Goal: Task Accomplishment & Management: Complete application form

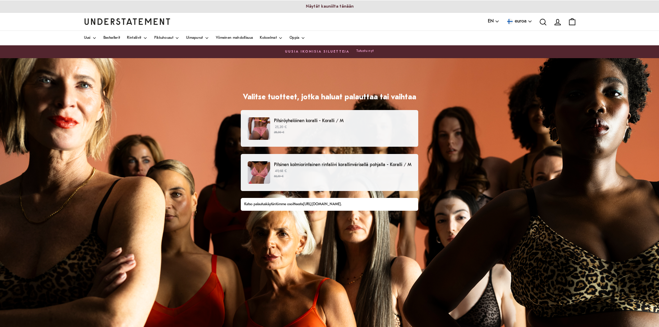
click at [301, 178] on small "55,20 €" at bounding box center [342, 176] width 137 height 5
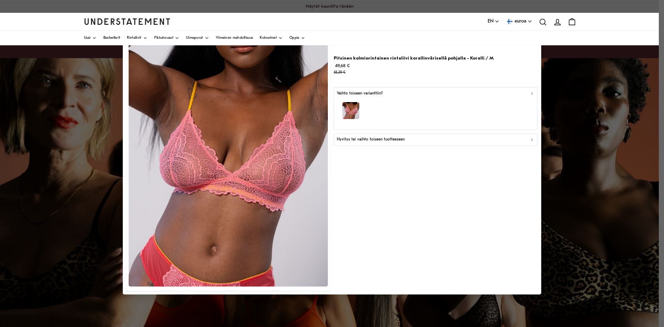
click at [364, 141] on font "Hyvitys tai vaihto toiseen tuotteeseen" at bounding box center [371, 139] width 68 height 4
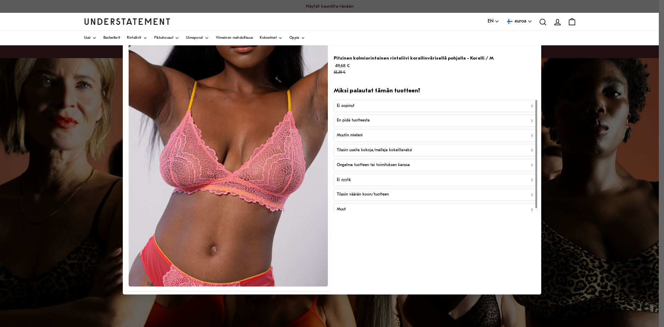
click at [350, 104] on font "Ei sopinut" at bounding box center [346, 105] width 18 height 4
click at [350, 104] on font "Liian pieni" at bounding box center [346, 105] width 18 height 4
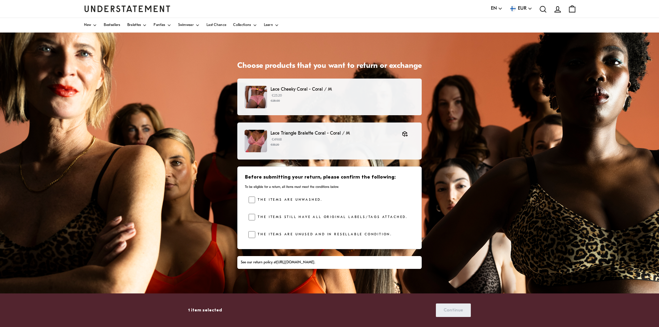
scroll to position [69, 0]
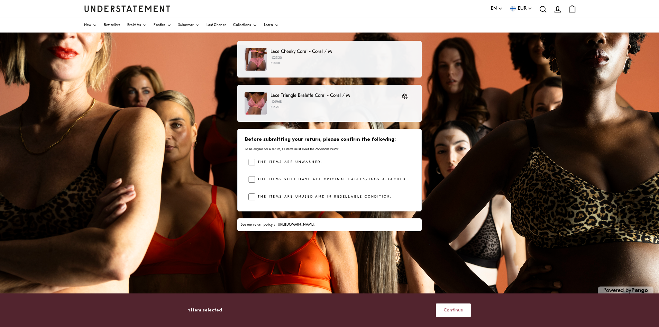
click at [459, 312] on span "Continue" at bounding box center [453, 310] width 20 height 13
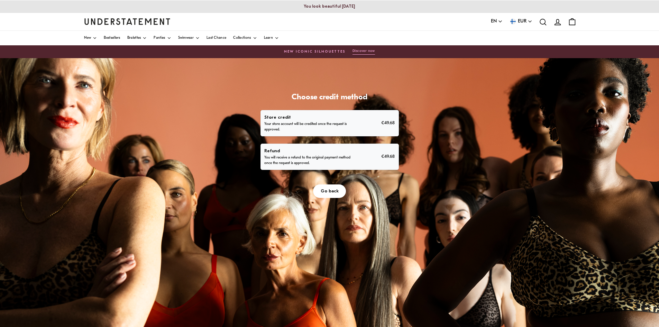
click at [349, 122] on p "Your store account will be credited once the request is approved." at bounding box center [308, 126] width 88 height 11
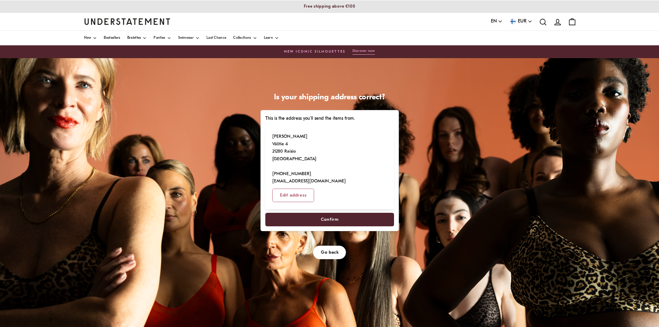
click at [318, 213] on span "Confirm" at bounding box center [329, 219] width 113 height 13
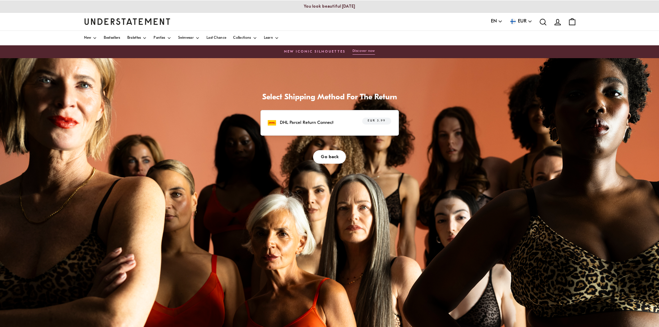
click at [374, 120] on span "EUR 5.99" at bounding box center [377, 121] width 18 height 7
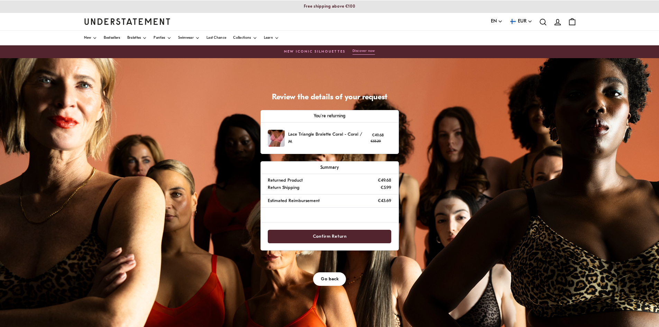
click at [335, 280] on span "Go back" at bounding box center [330, 279] width 18 height 13
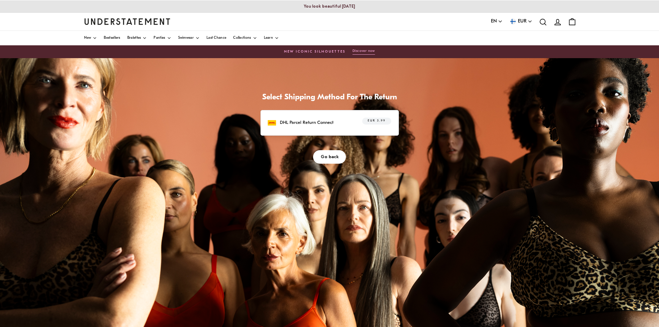
click at [326, 155] on span "Go back" at bounding box center [330, 156] width 18 height 13
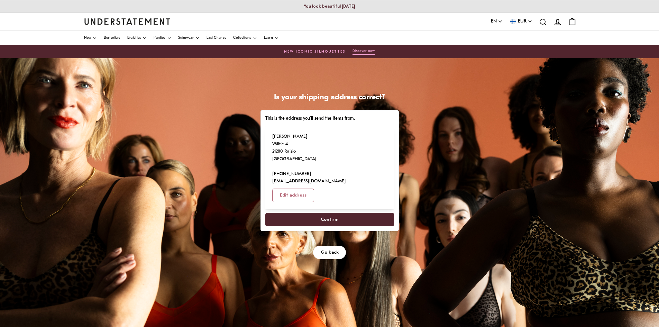
click at [321, 246] on button "Go back" at bounding box center [329, 252] width 33 height 13
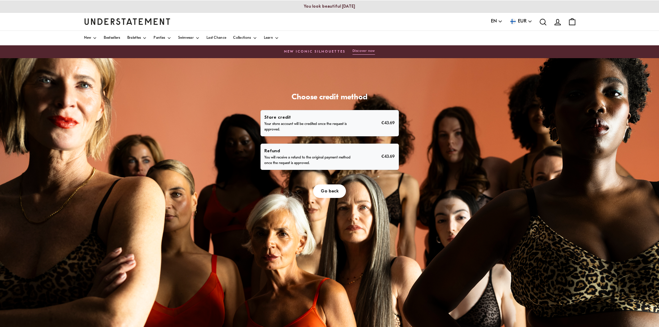
click at [331, 191] on span "Go back" at bounding box center [330, 191] width 18 height 13
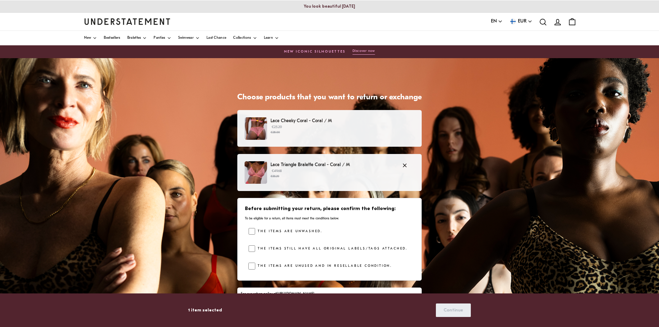
click at [338, 170] on p "€49.68 €55.20" at bounding box center [333, 173] width 125 height 10
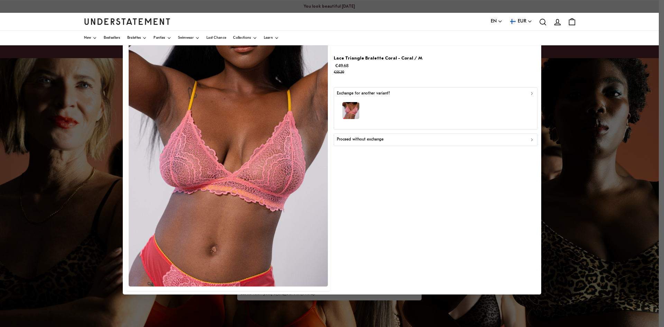
click at [366, 101] on div "button" at bounding box center [436, 112] width 198 height 30
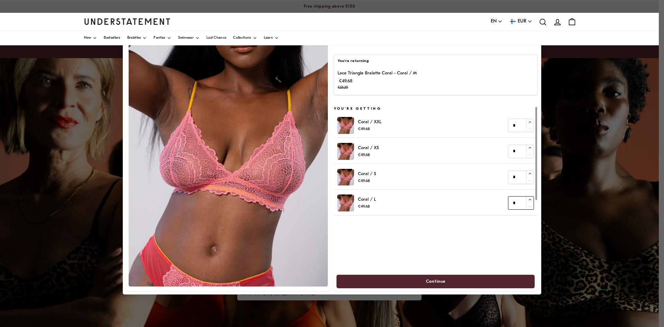
type input "*"
click at [529, 199] on icon "button" at bounding box center [530, 200] width 4 height 4
click at [423, 282] on span "Continue" at bounding box center [435, 281] width 183 height 13
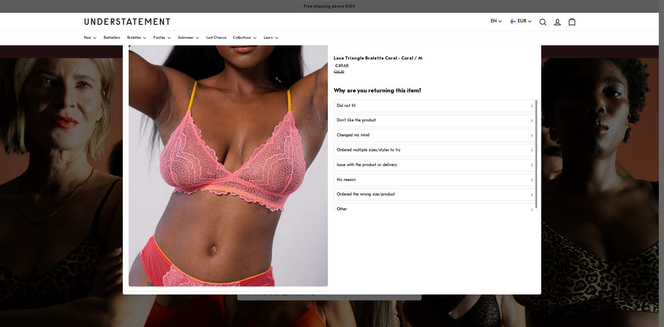
click at [388, 105] on div "Did not fit" at bounding box center [436, 105] width 198 height 7
click at [387, 105] on div "Too small" at bounding box center [436, 105] width 198 height 7
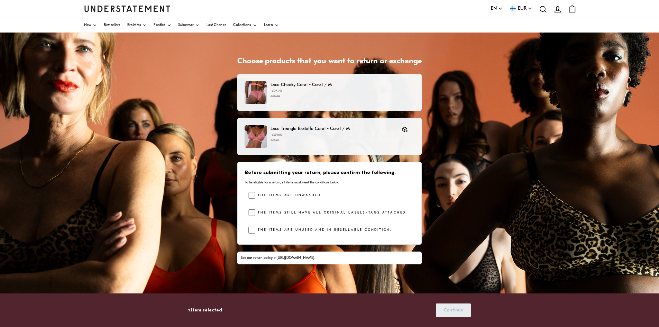
scroll to position [69, 0]
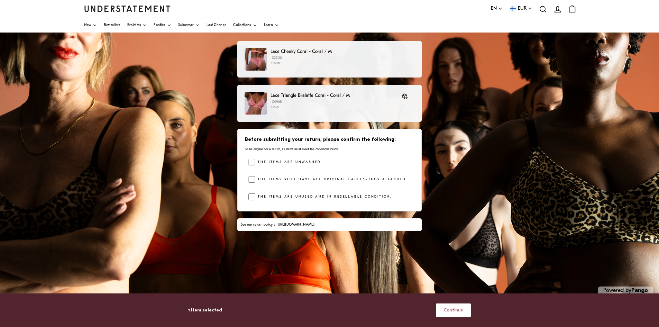
click at [446, 310] on span "Continue" at bounding box center [453, 310] width 20 height 13
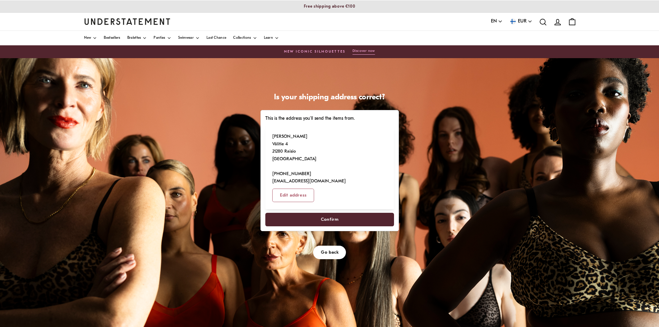
click at [326, 213] on span "Confirm" at bounding box center [330, 219] width 18 height 13
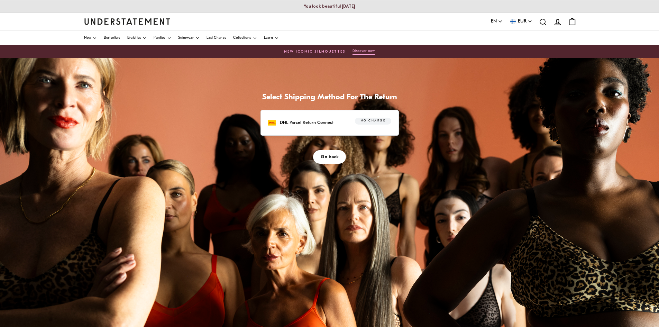
click at [326, 153] on span "Go back" at bounding box center [330, 156] width 18 height 13
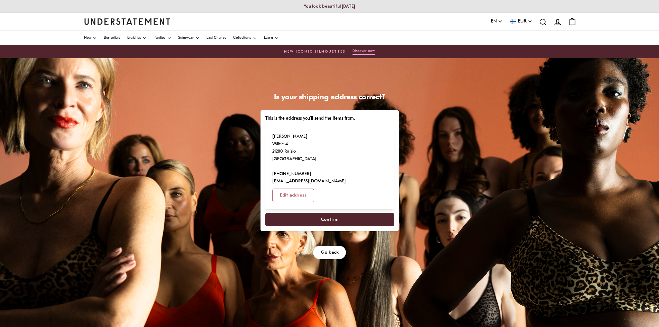
click at [332, 213] on span "Confirm" at bounding box center [330, 219] width 18 height 13
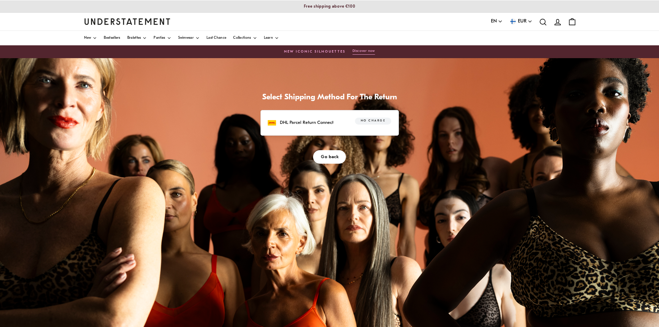
click at [375, 120] on span "No charge" at bounding box center [373, 121] width 25 height 7
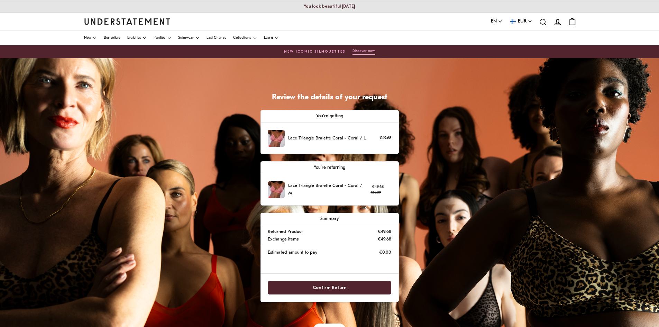
click at [335, 289] on span "Confirm Return" at bounding box center [330, 287] width 34 height 13
